Goal: Transaction & Acquisition: Purchase product/service

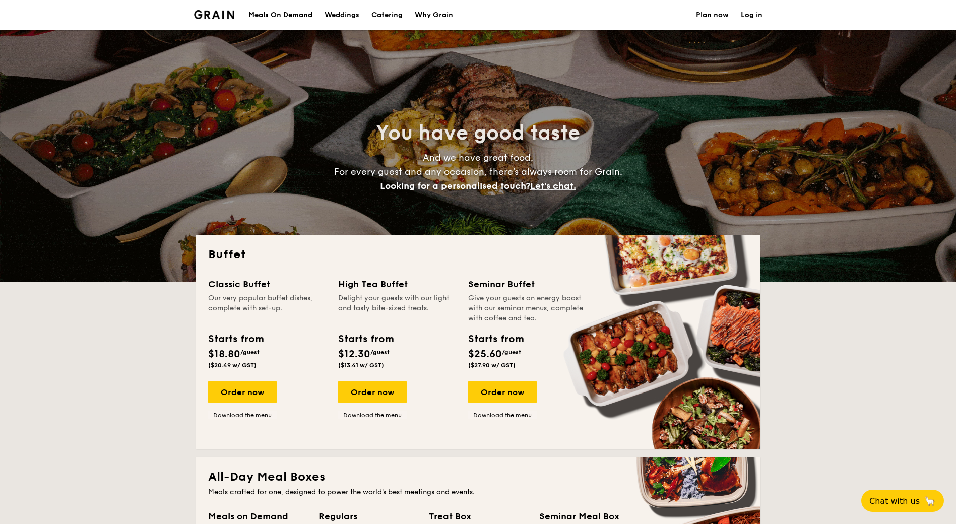
select select
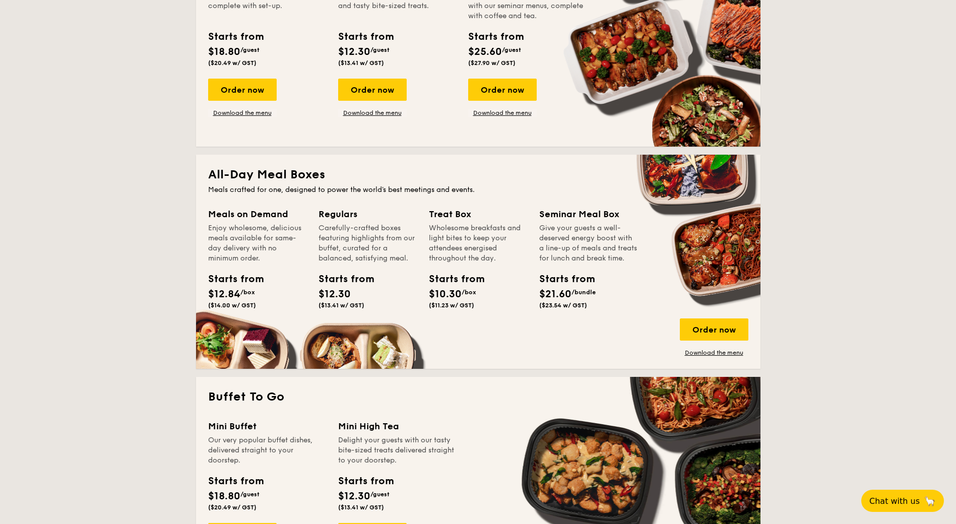
scroll to position [403, 0]
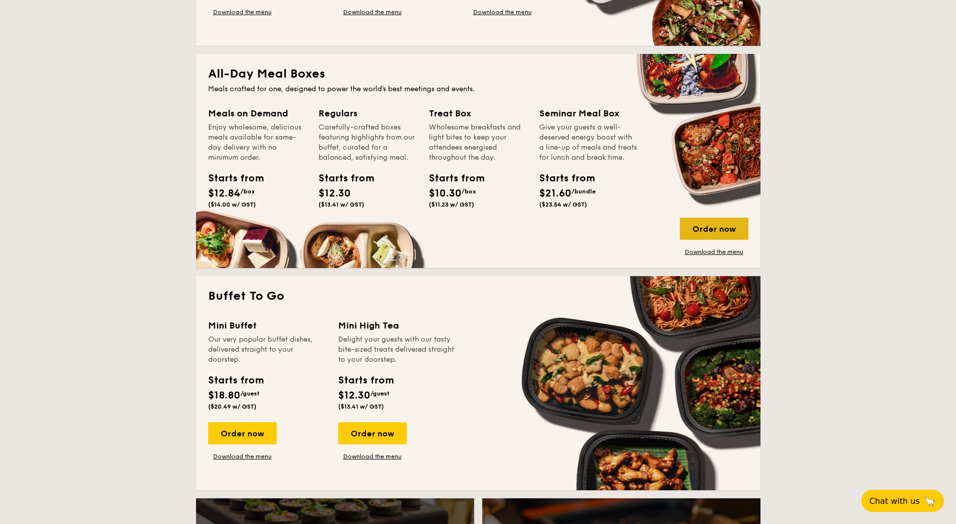
click at [717, 228] on div "Order now" at bounding box center [714, 229] width 69 height 22
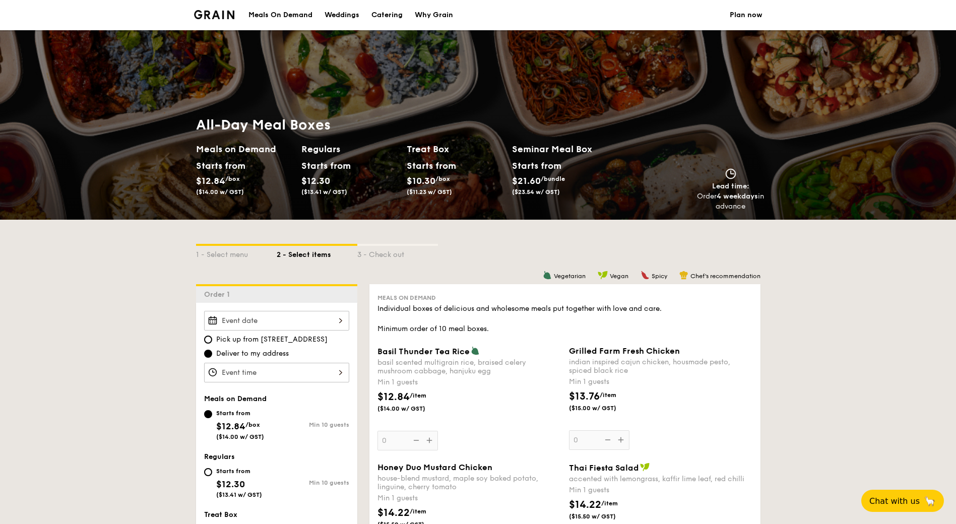
click at [324, 320] on input "Basil Thunder Tea [PERSON_NAME] scented multigrain rice, braised celery mushroo…" at bounding box center [276, 321] width 145 height 20
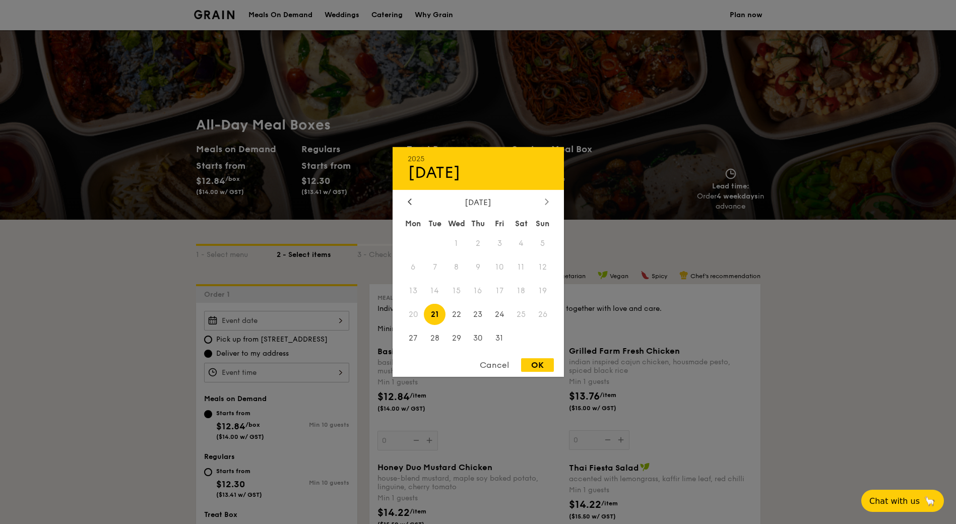
click at [549, 198] on div at bounding box center [546, 202] width 9 height 10
click at [502, 314] on span "21" at bounding box center [500, 314] width 22 height 22
click at [544, 365] on div "OK" at bounding box center [537, 365] width 33 height 14
type input "[DATE]"
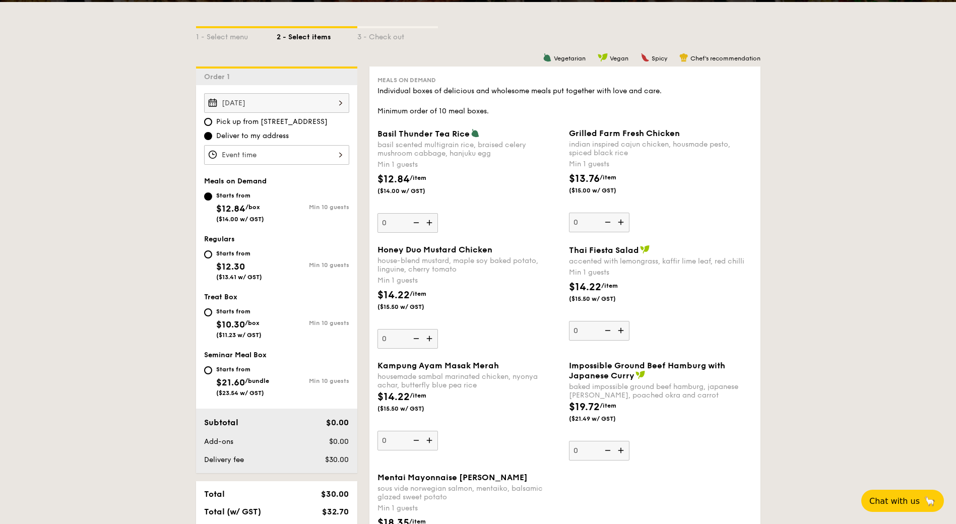
scroll to position [251, 0]
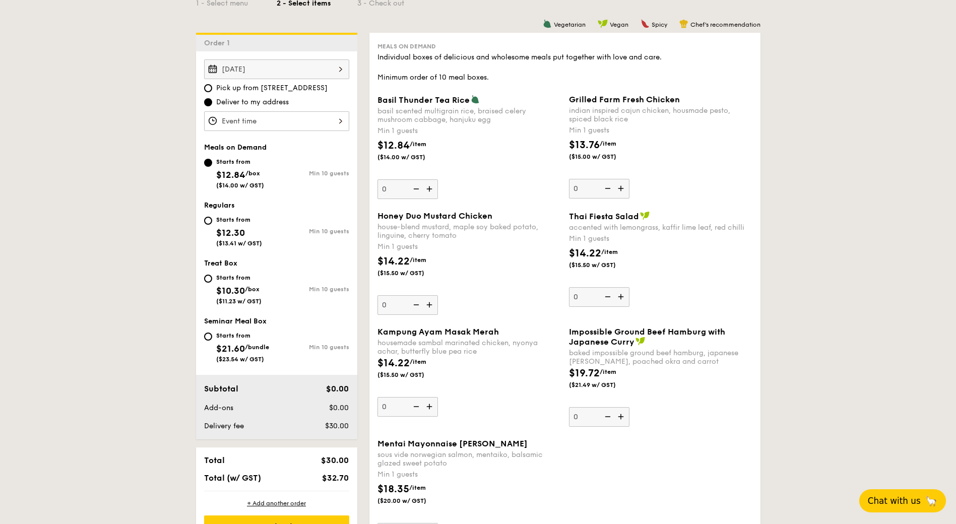
click at [902, 493] on button "Chat with us 🦙" at bounding box center [902, 500] width 87 height 23
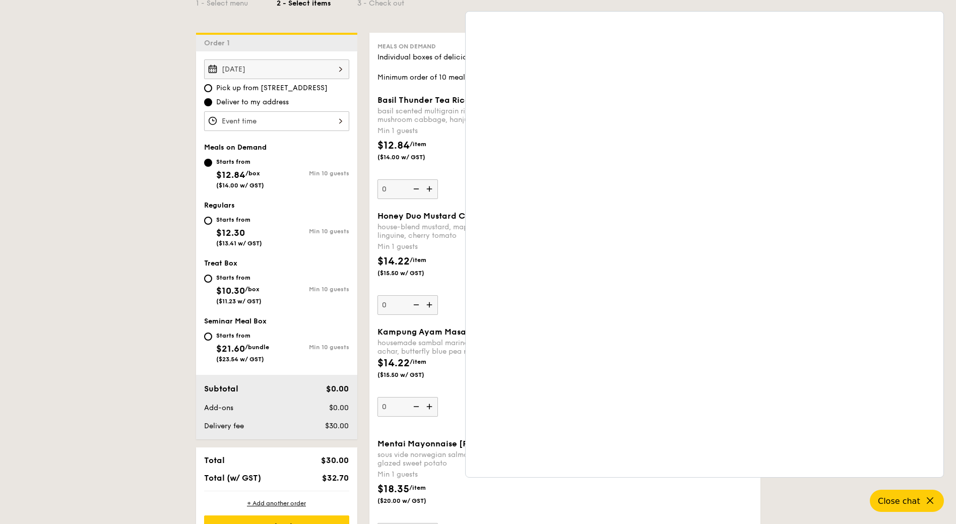
click at [321, 123] on input "Basil Thunder Tea [PERSON_NAME] scented multigrain rice, braised celery mushroo…" at bounding box center [276, 121] width 145 height 20
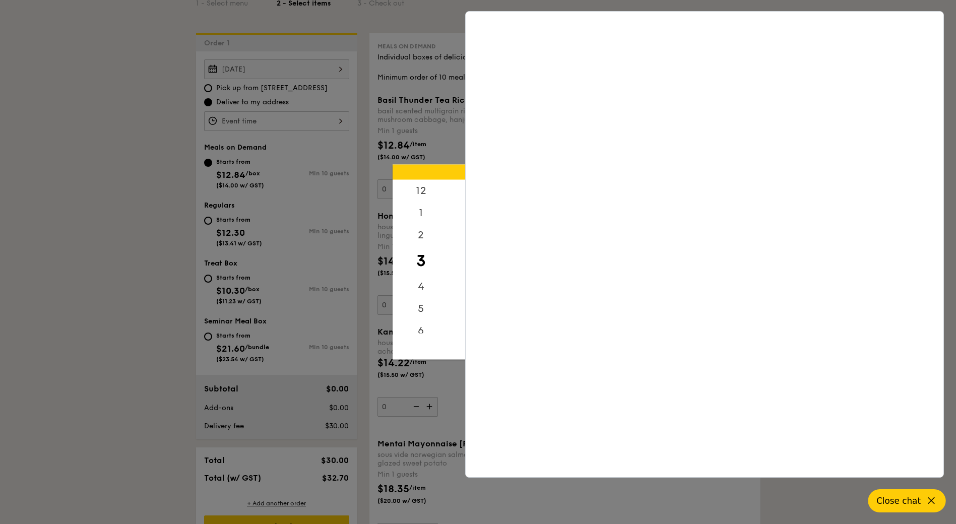
click at [905, 499] on span "Close chat" at bounding box center [898, 501] width 44 height 10
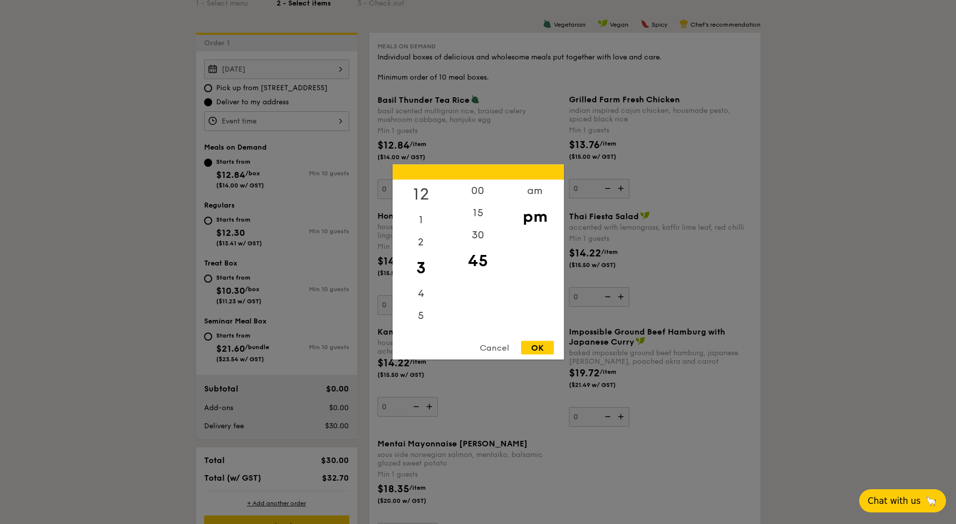
scroll to position [201, 0]
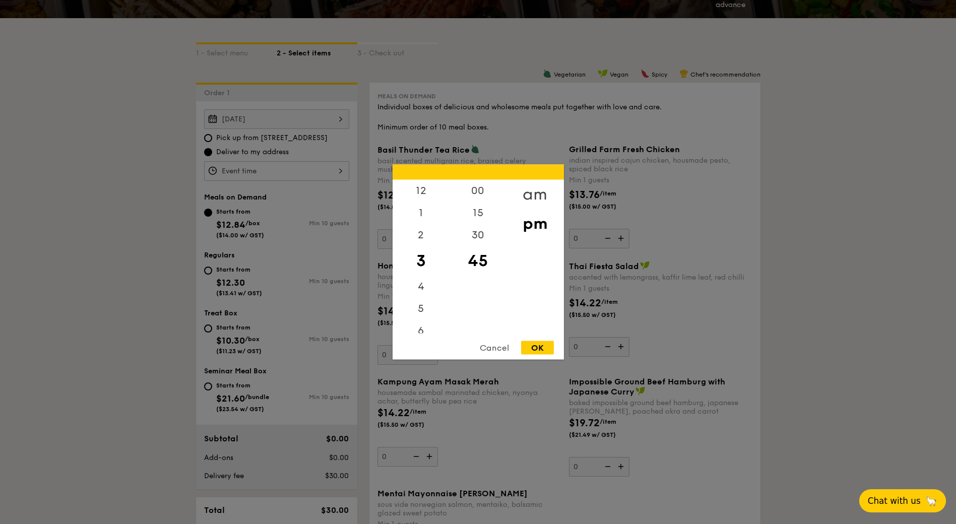
drag, startPoint x: 531, startPoint y: 198, endPoint x: 535, endPoint y: 191, distance: 8.4
click at [535, 191] on div "am" at bounding box center [534, 194] width 57 height 29
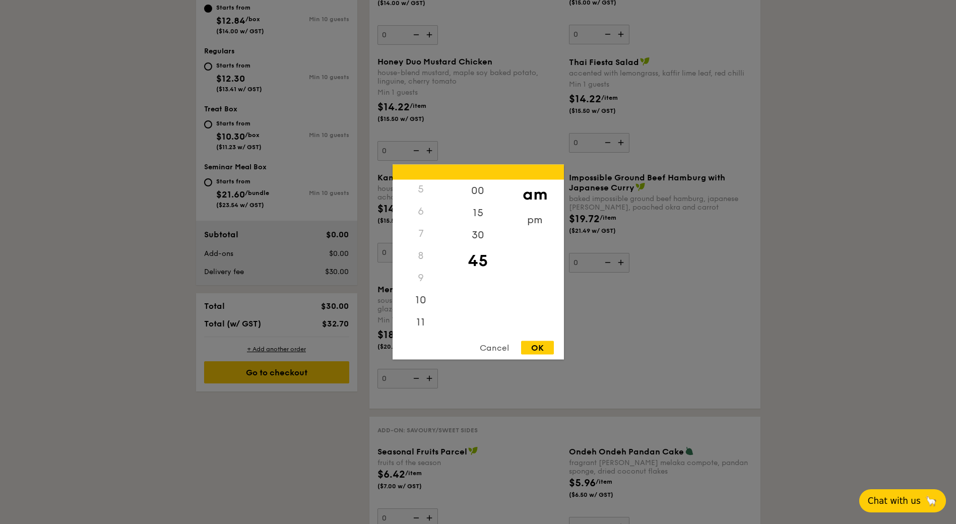
scroll to position [554, 0]
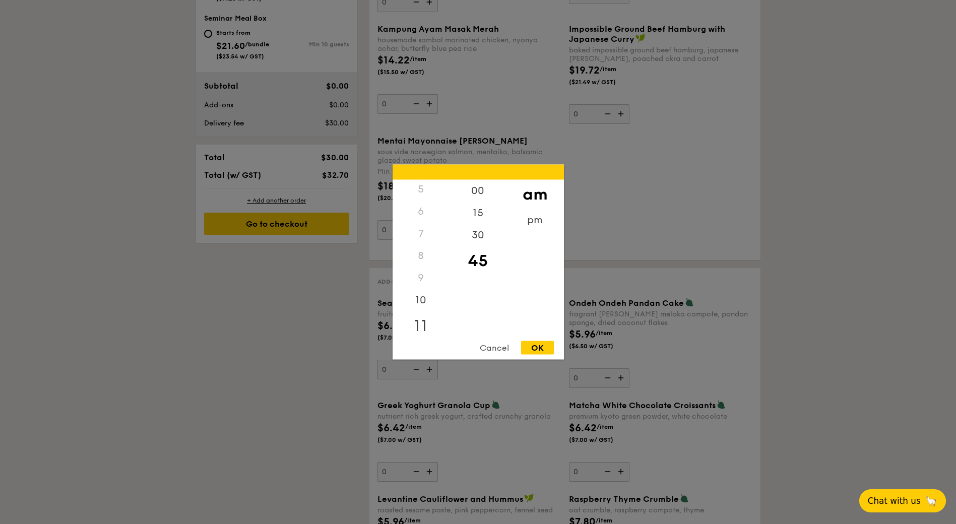
click at [421, 322] on div "11" at bounding box center [420, 325] width 57 height 29
click at [481, 265] on div "45" at bounding box center [477, 260] width 57 height 29
click at [536, 347] on div "OK" at bounding box center [537, 348] width 33 height 14
type input "11:45AM"
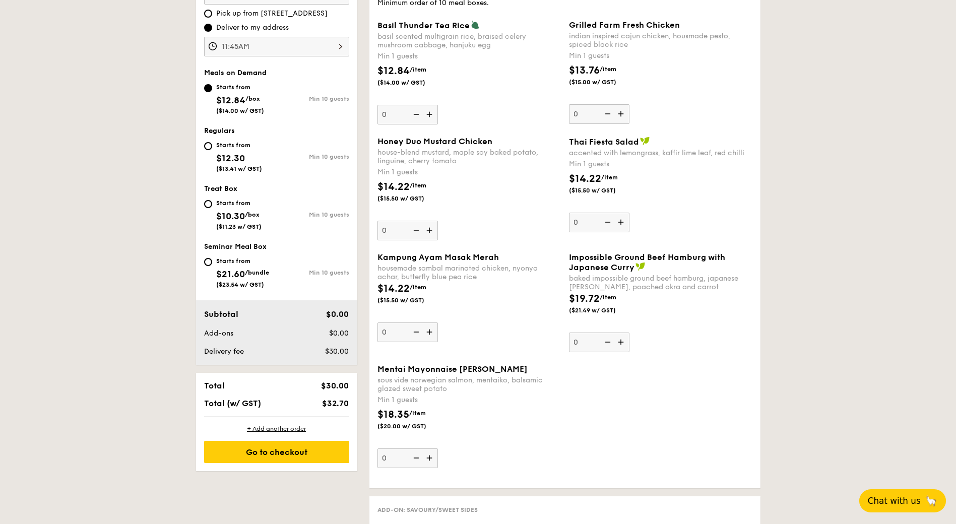
scroll to position [302, 0]
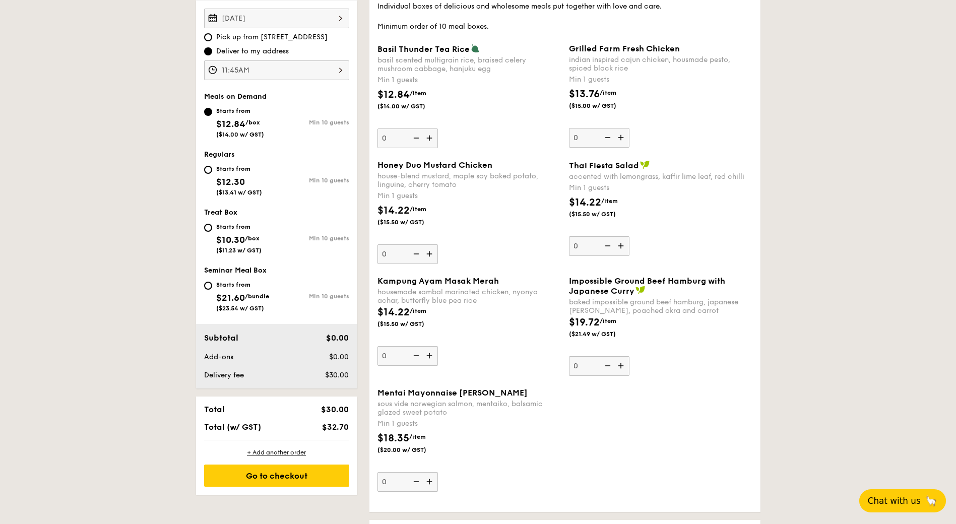
click at [434, 141] on img at bounding box center [430, 137] width 15 height 19
click at [434, 141] on input "0" at bounding box center [407, 138] width 60 height 20
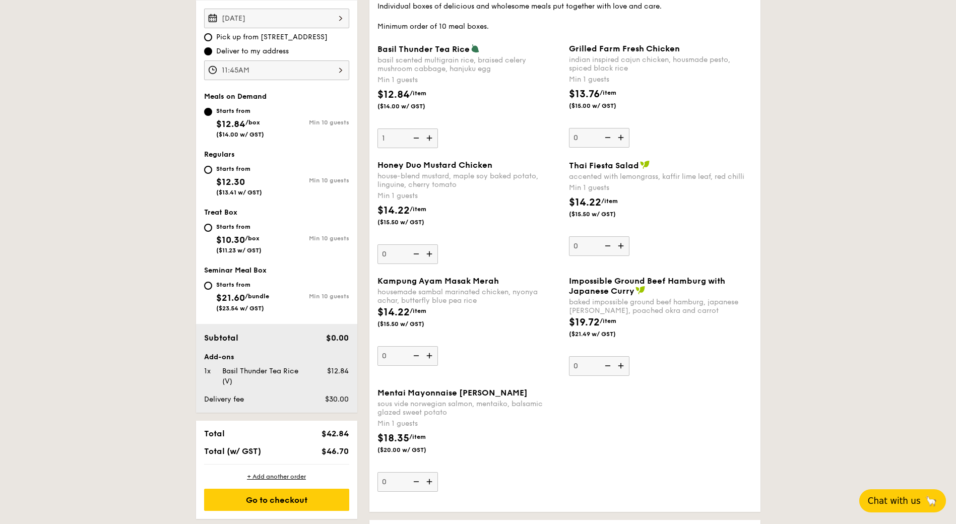
click at [416, 137] on img at bounding box center [415, 137] width 15 height 19
click at [416, 137] on input "1" at bounding box center [407, 138] width 60 height 20
type input "0"
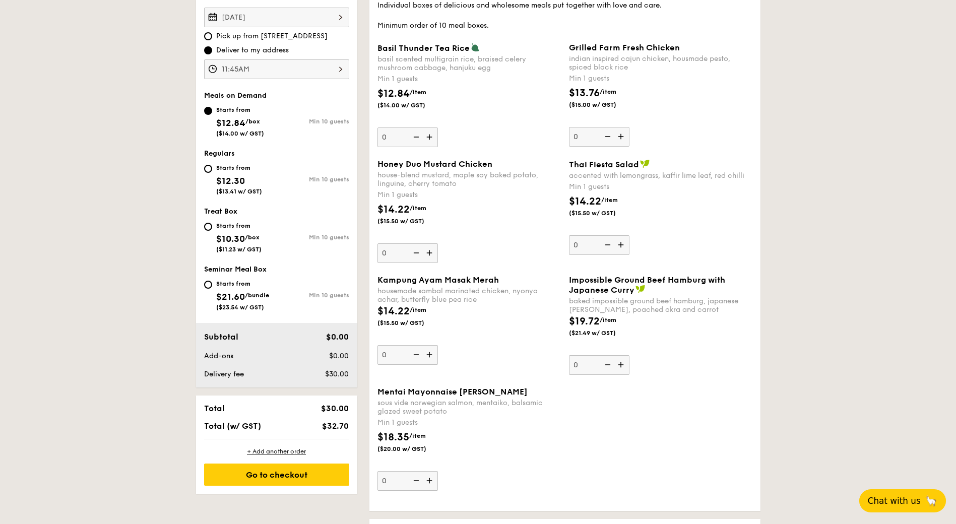
scroll to position [353, 0]
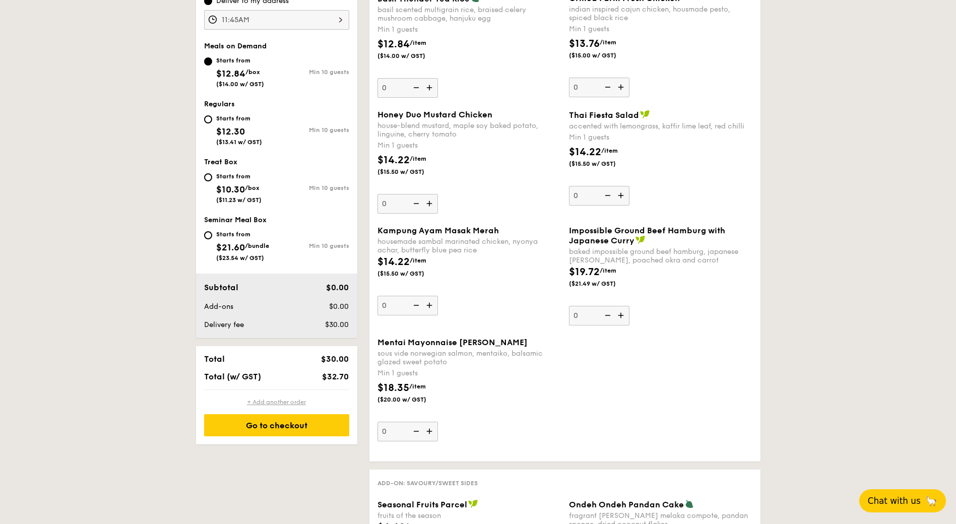
click at [298, 399] on div "+ Add another order" at bounding box center [276, 402] width 145 height 8
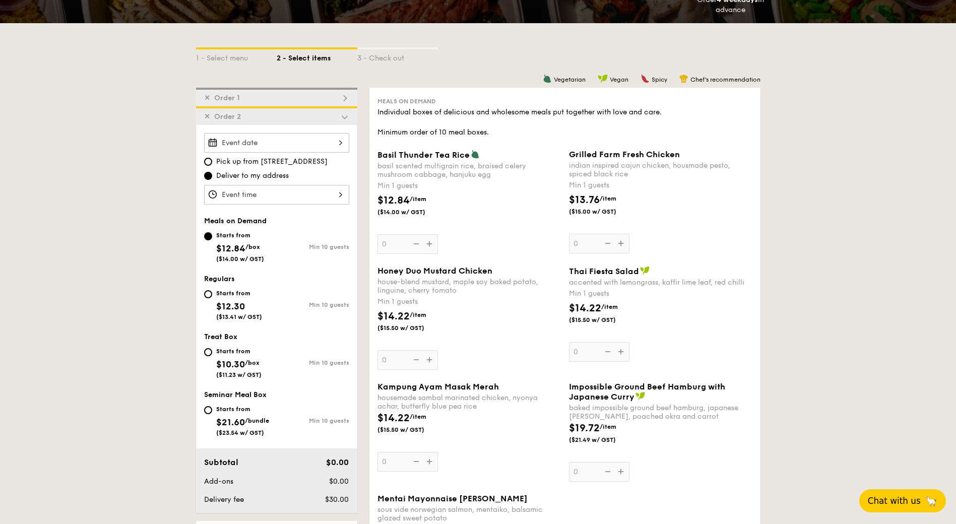
scroll to position [187, 0]
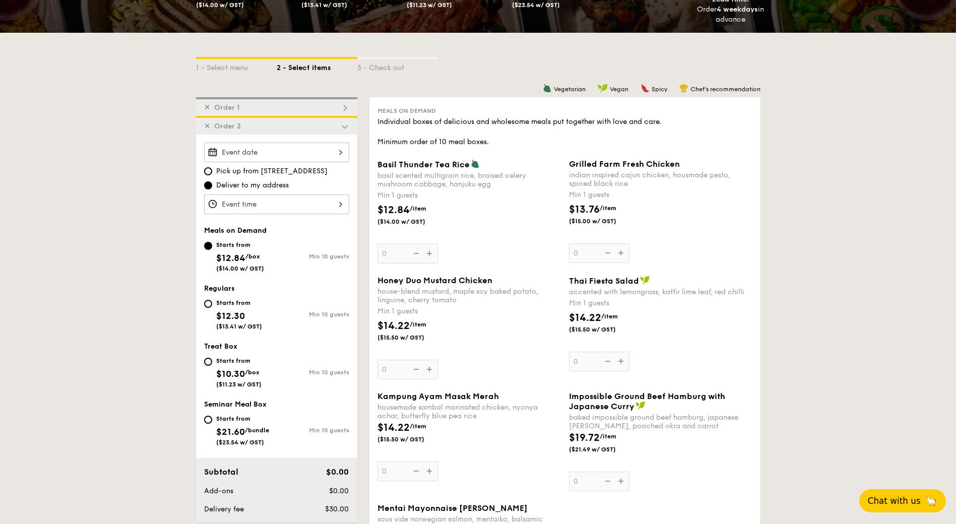
drag, startPoint x: 443, startPoint y: 107, endPoint x: 421, endPoint y: 106, distance: 22.7
click at [421, 106] on div "Meals on Demand Individual boxes of delicious and wholesome meals put together …" at bounding box center [564, 126] width 375 height 42
drag, startPoint x: 421, startPoint y: 106, endPoint x: 506, endPoint y: 137, distance: 91.0
click at [506, 137] on div "Individual boxes of delicious and wholesome meals put together with love and ca…" at bounding box center [564, 132] width 375 height 30
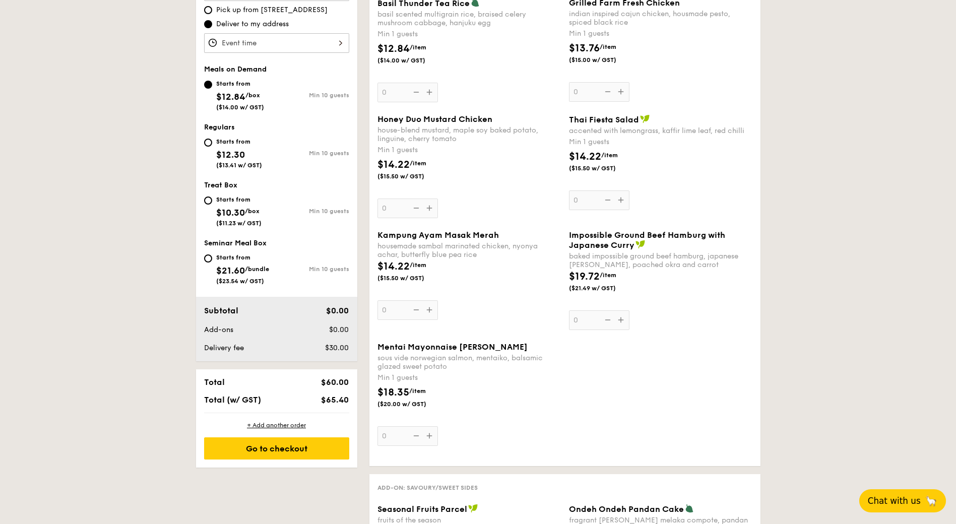
scroll to position [338, 0]
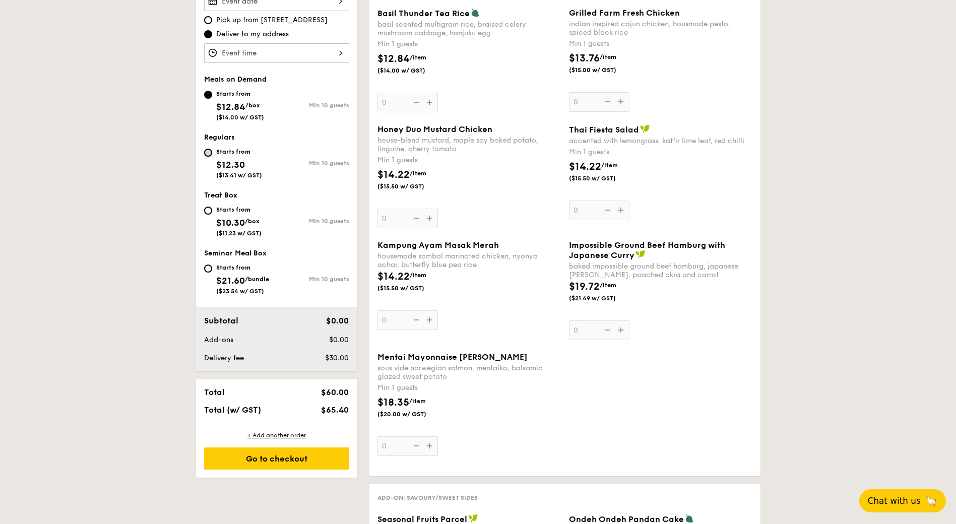
click at [210, 150] on input "Starts from $12.30 ($13.41 w/ GST) Min 10 guests" at bounding box center [208, 153] width 8 height 8
radio input "true"
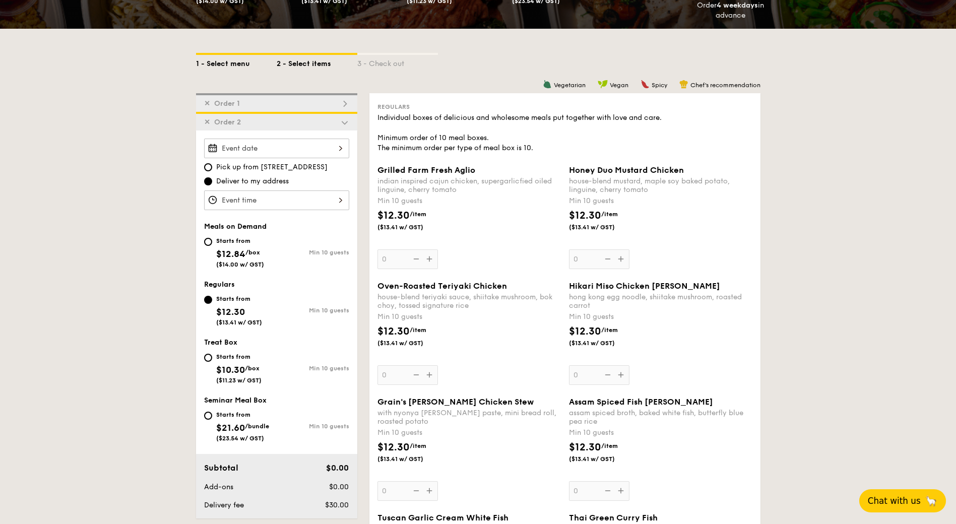
scroll to position [187, 0]
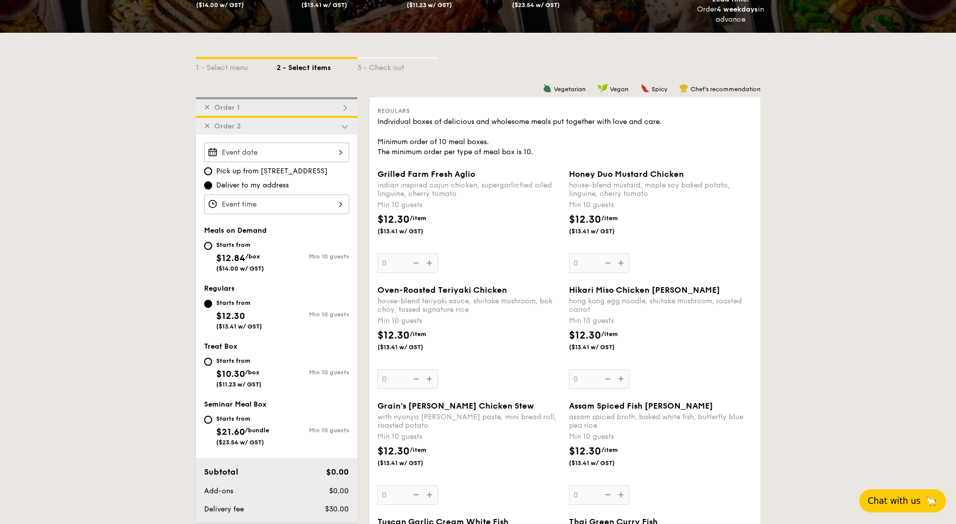
click at [253, 106] on div "✕ Order 1" at bounding box center [276, 106] width 161 height 19
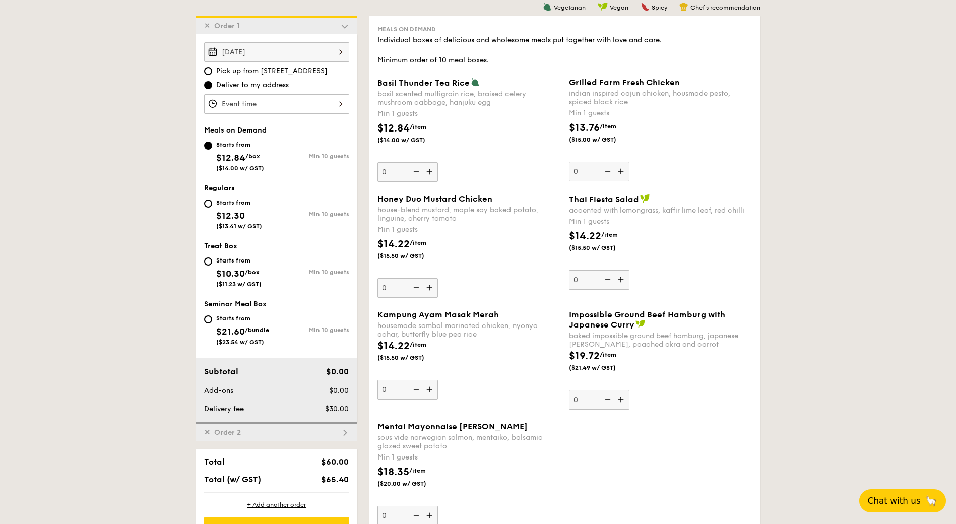
scroll to position [269, 0]
